Goal: Find specific page/section

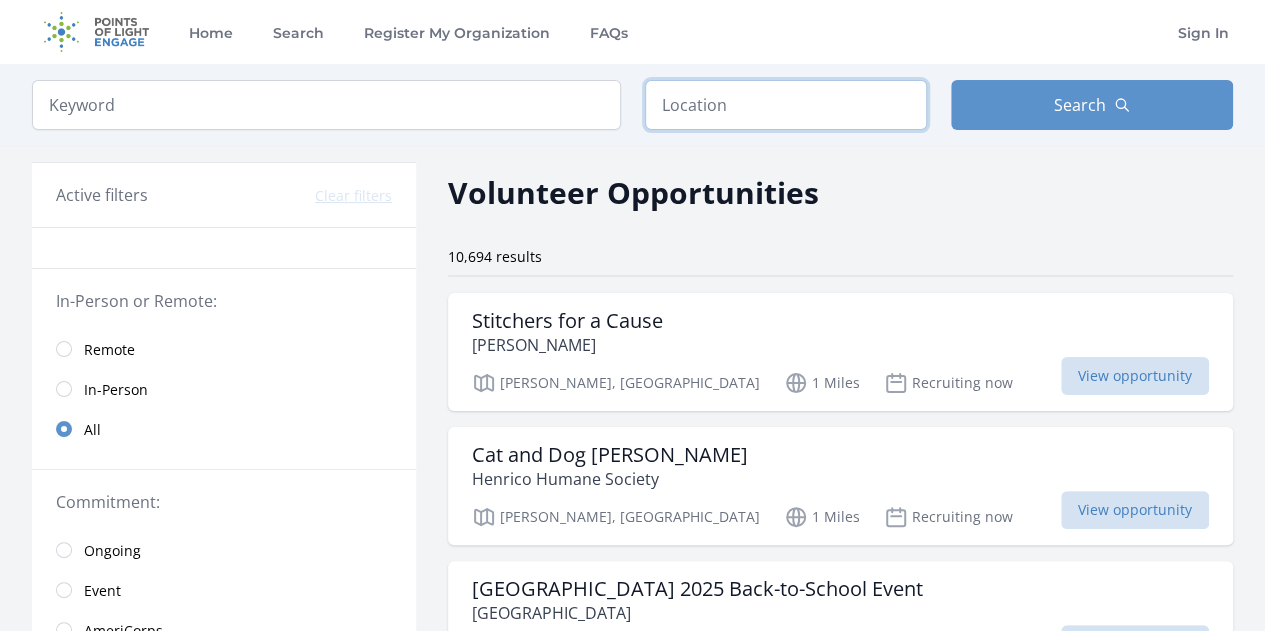
click at [750, 111] on input "text" at bounding box center [786, 105] width 282 height 50
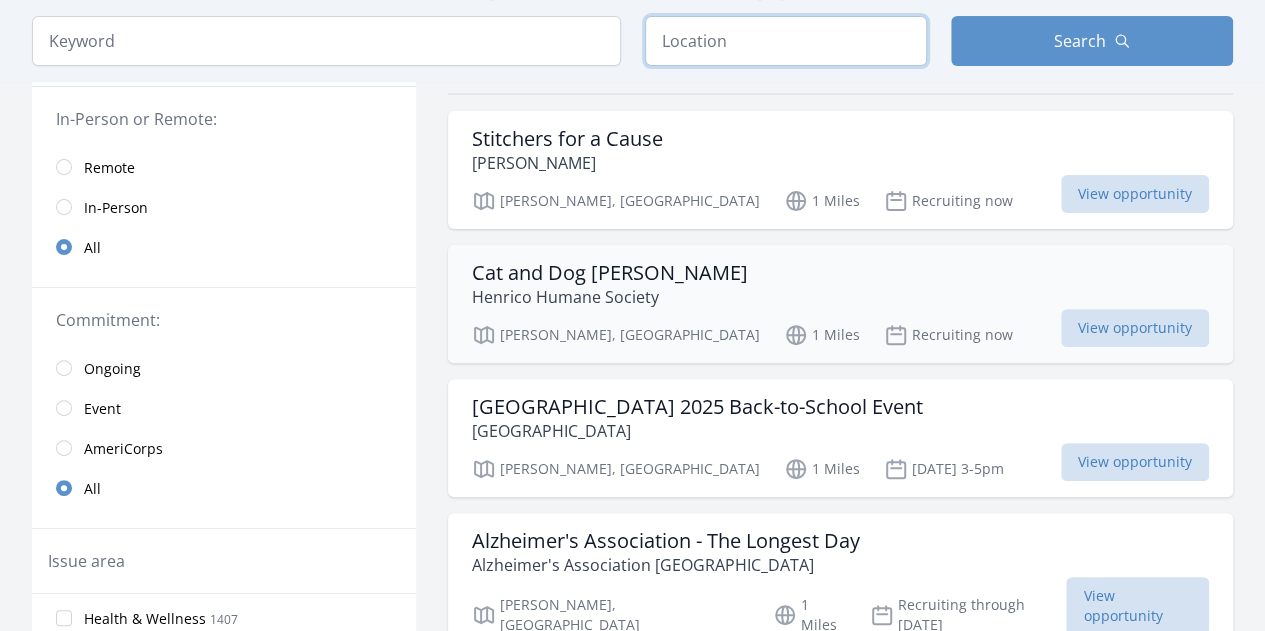
scroll to position [200, 0]
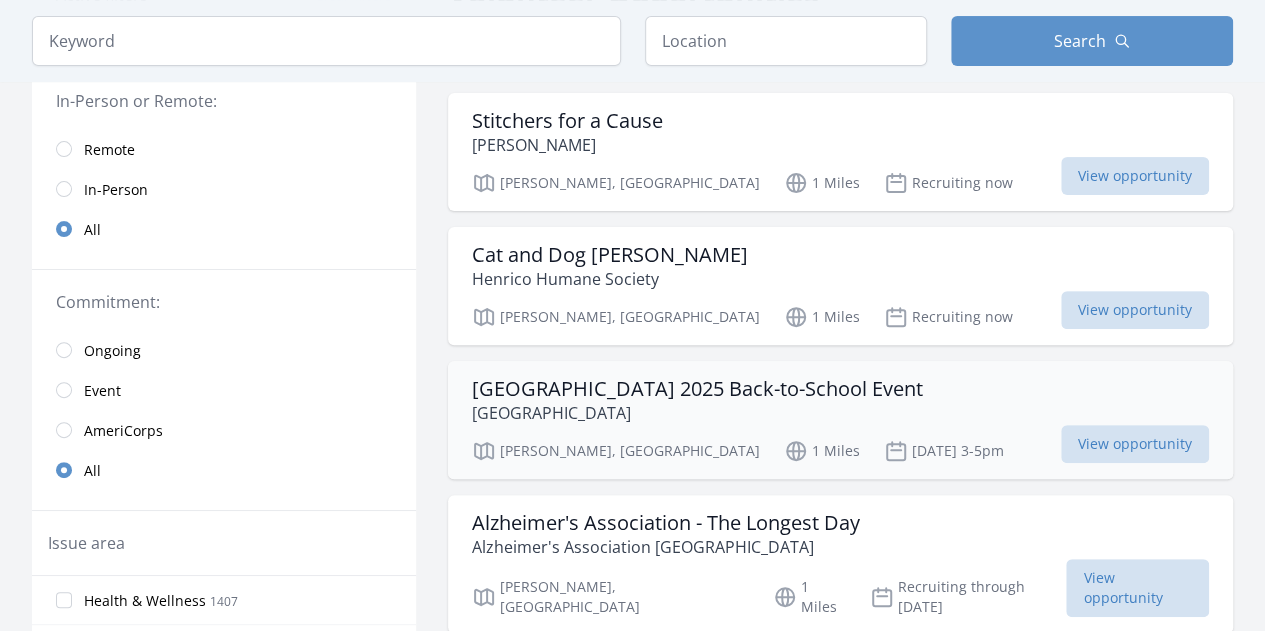
click at [773, 390] on h3 "[GEOGRAPHIC_DATA] 2025 Back-to-School Event" at bounding box center [697, 389] width 451 height 24
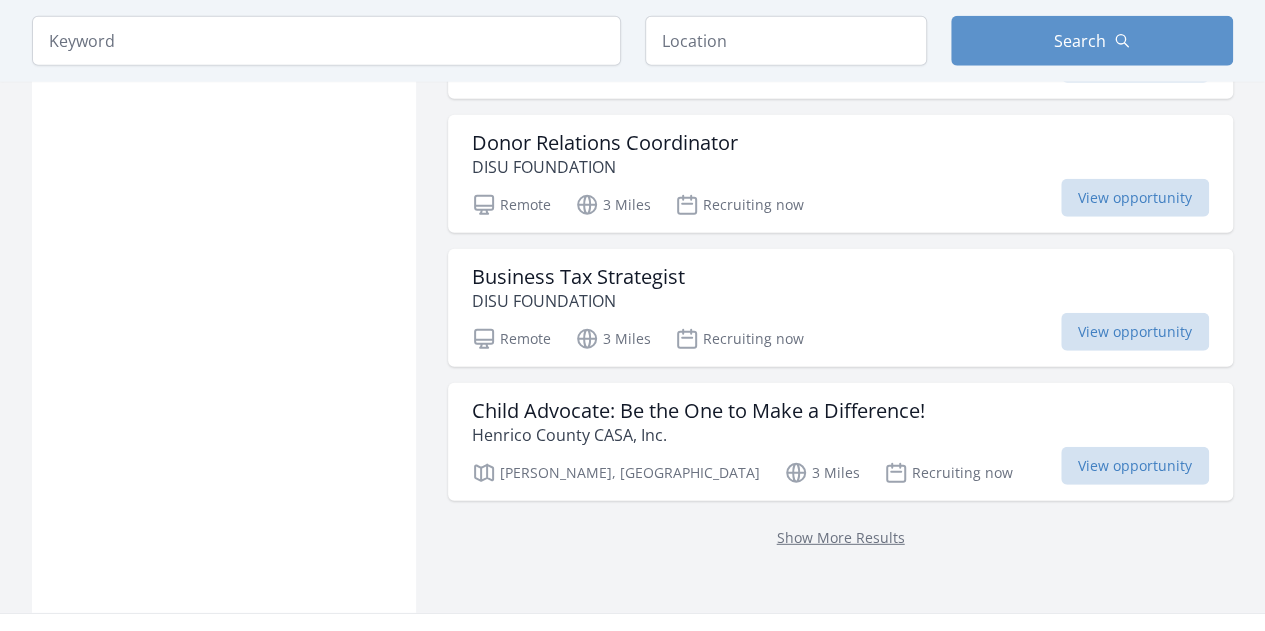
scroll to position [2599, 0]
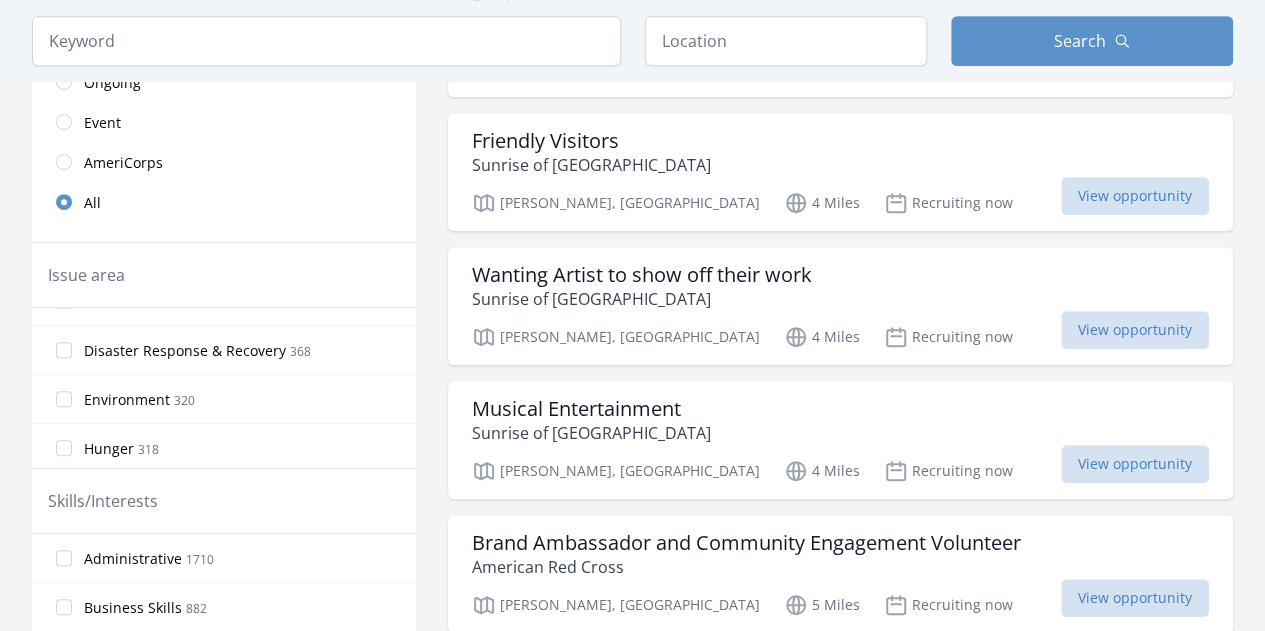
scroll to position [300, 0]
